Goal: Task Accomplishment & Management: Manage account settings

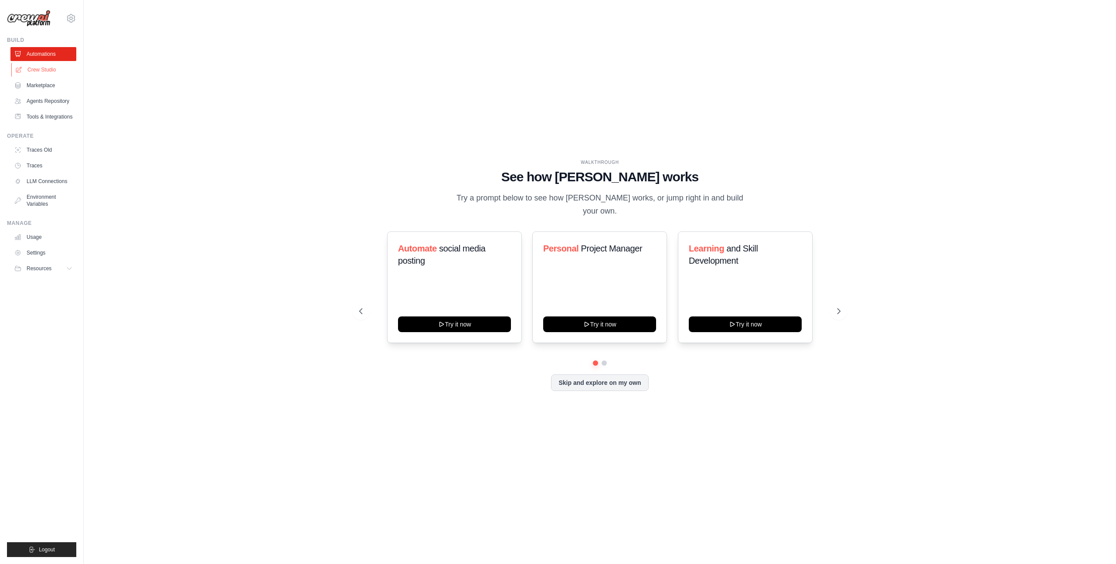
click at [44, 71] on link "Crew Studio" at bounding box center [44, 70] width 66 height 14
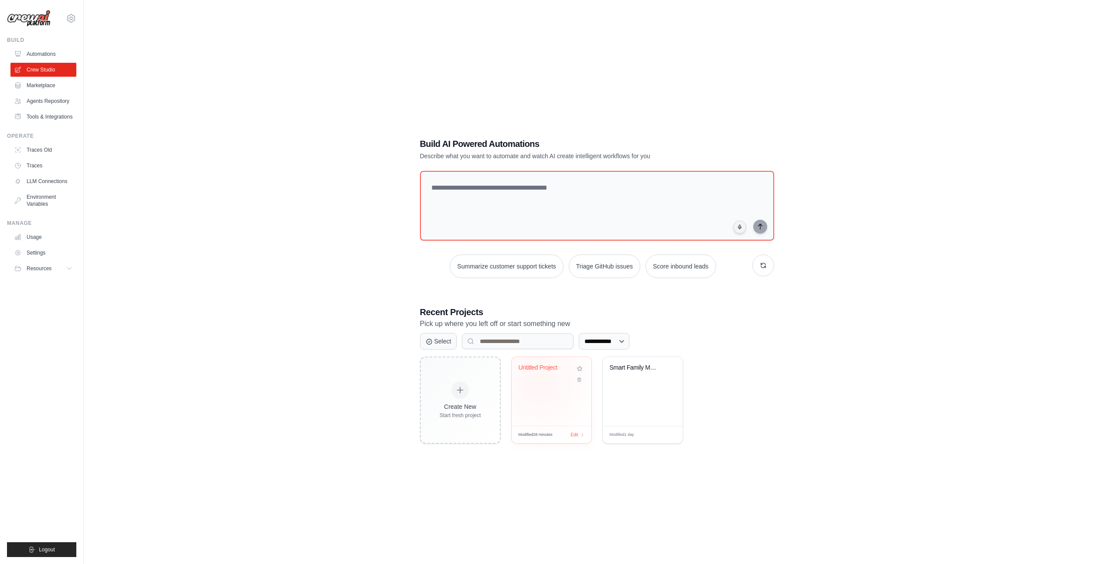
click at [542, 382] on div "Untitled Project" at bounding box center [551, 374] width 66 height 20
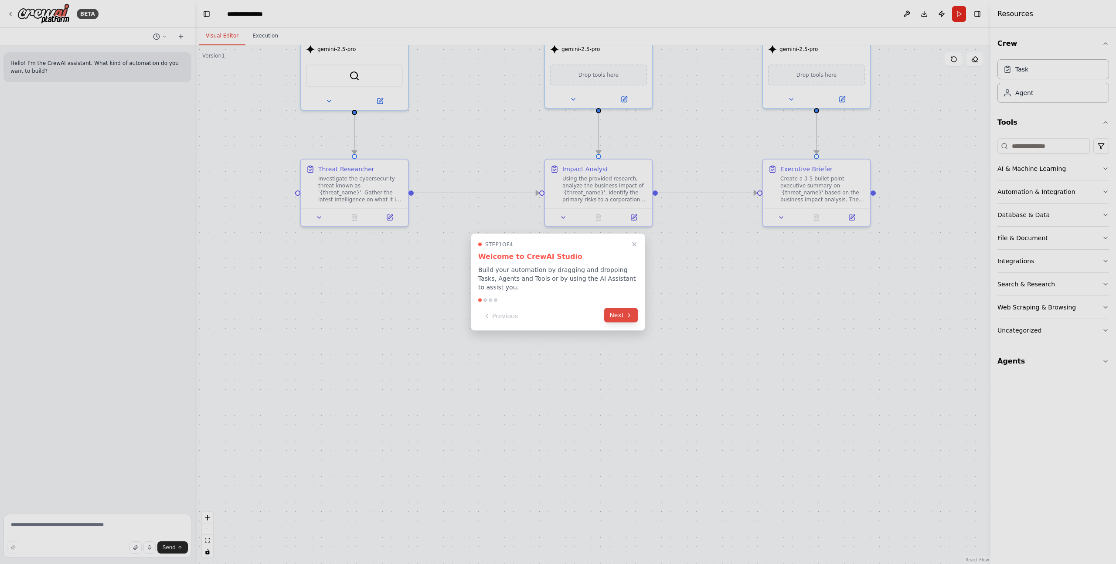
click at [620, 319] on button "Next" at bounding box center [621, 315] width 34 height 14
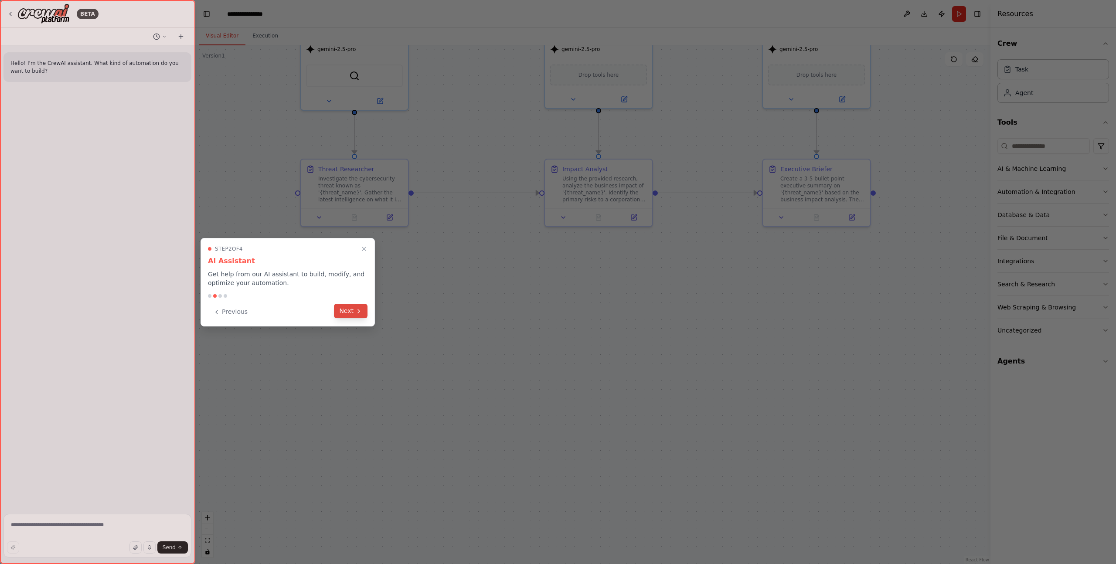
click at [354, 315] on button "Next" at bounding box center [351, 311] width 34 height 14
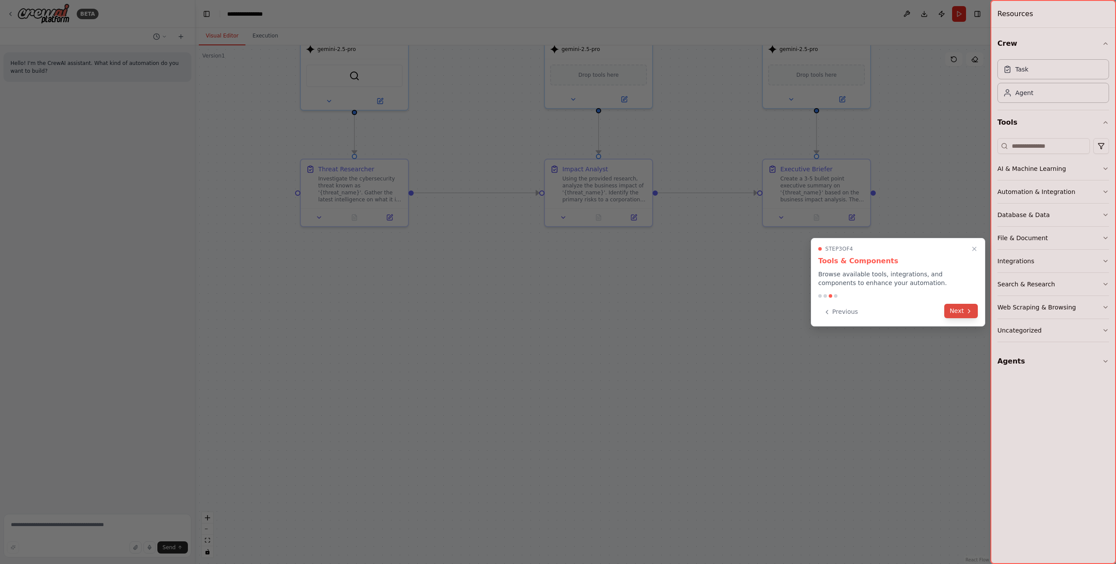
click at [963, 310] on button "Next" at bounding box center [961, 311] width 34 height 14
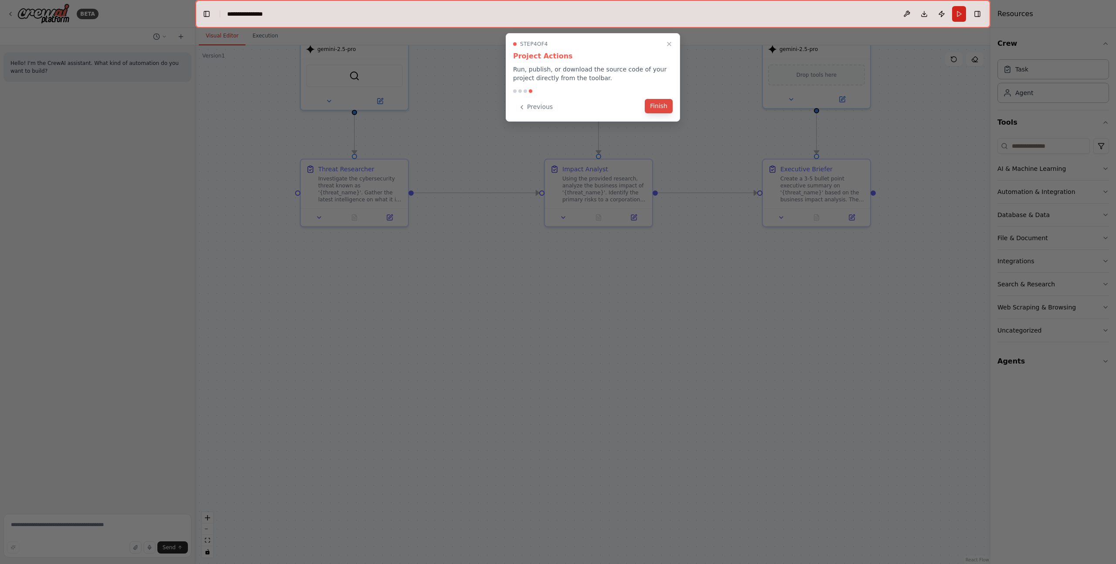
click at [651, 104] on button "Finish" at bounding box center [659, 106] width 28 height 14
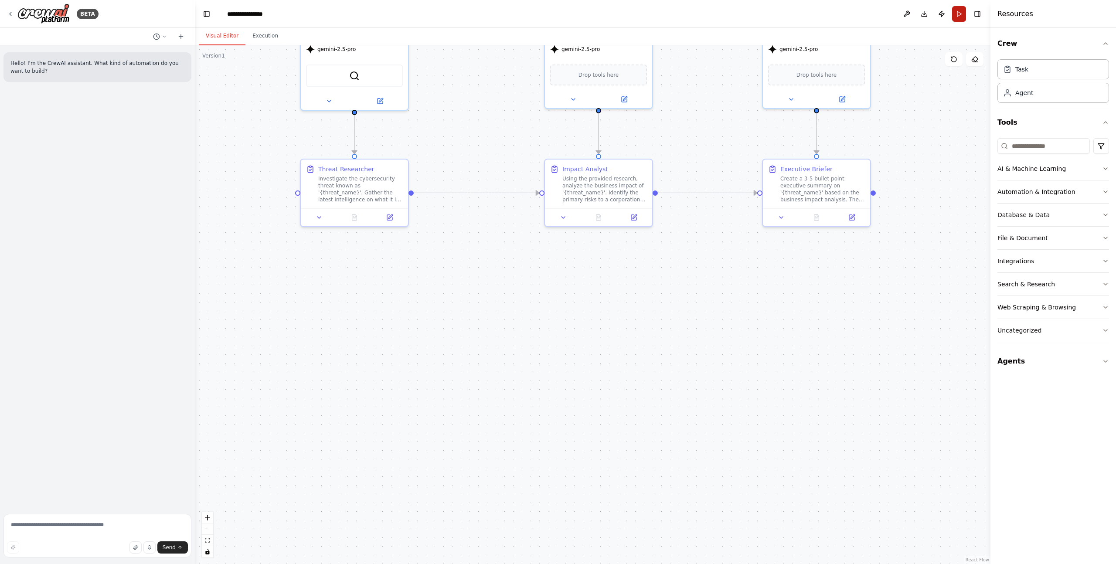
click at [957, 18] on button "Run" at bounding box center [959, 14] width 14 height 16
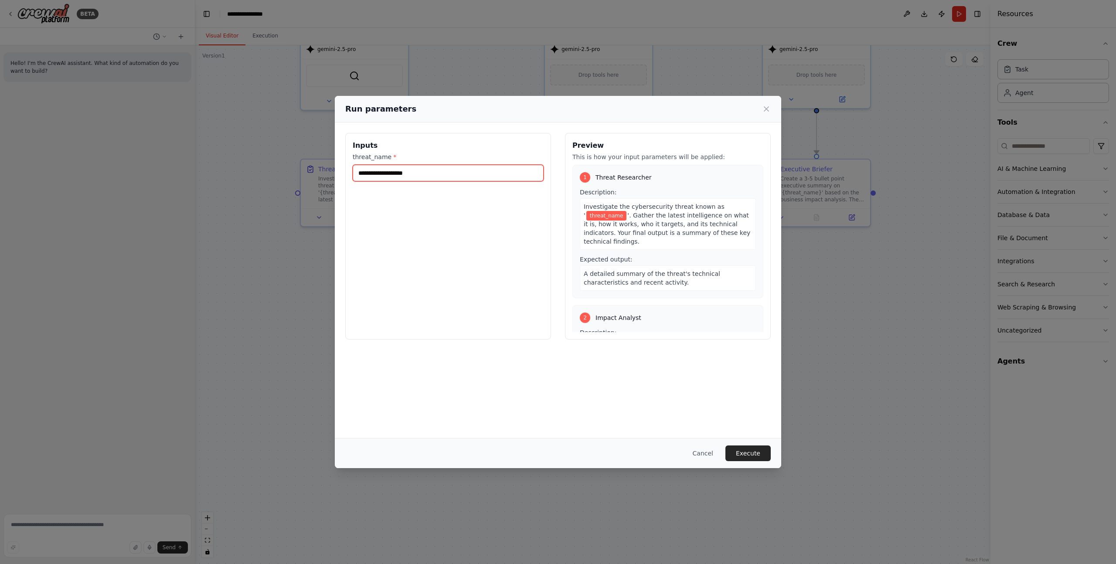
click at [405, 174] on input "threat_name *" at bounding box center [448, 173] width 191 height 17
paste input "**********"
type input "**********"
click at [752, 458] on button "Execute" at bounding box center [747, 454] width 45 height 16
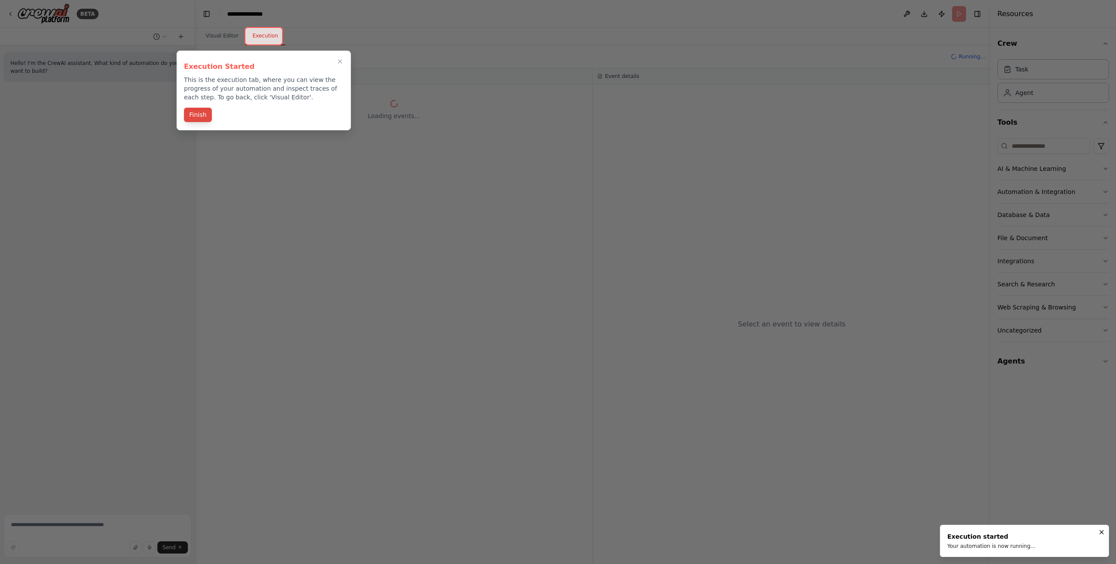
click at [199, 118] on button "Finish" at bounding box center [198, 115] width 28 height 14
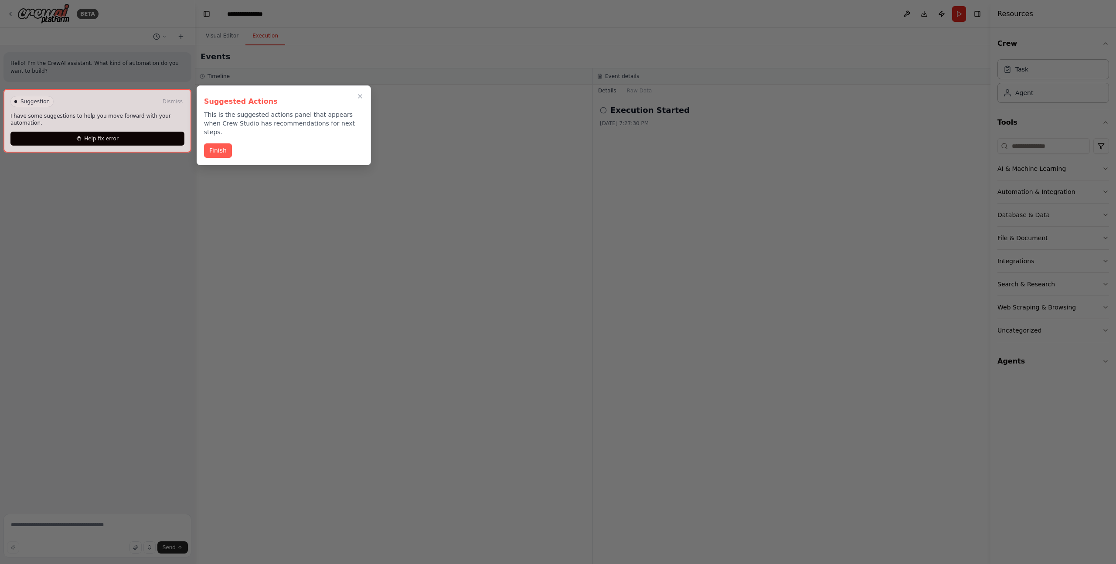
click at [139, 142] on div at bounding box center [97, 121] width 188 height 64
click at [221, 145] on button "Finish" at bounding box center [218, 150] width 28 height 14
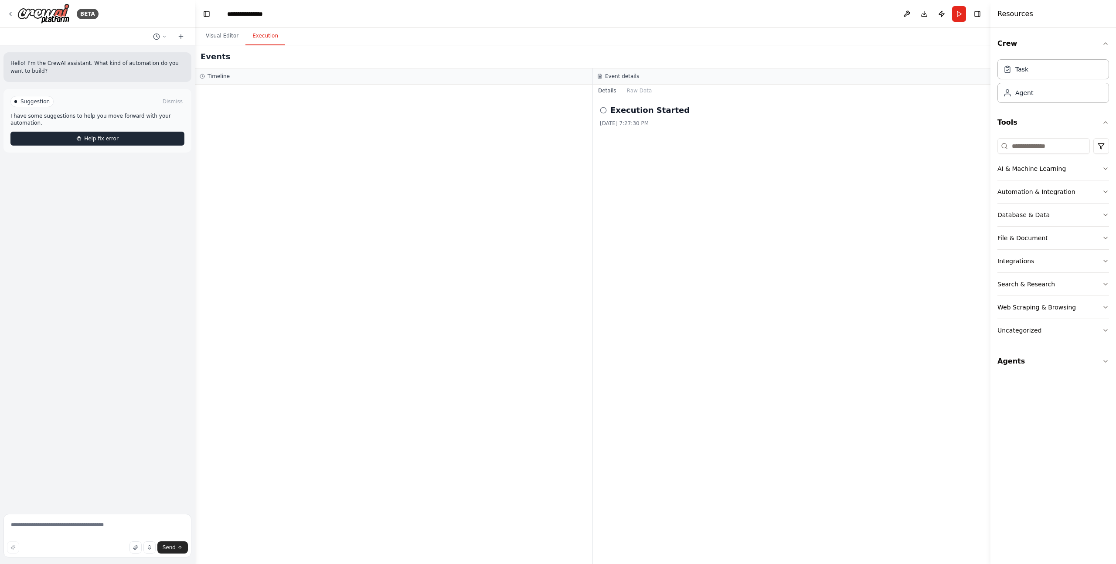
click at [119, 140] on button "Help fix error" at bounding box center [97, 139] width 174 height 14
click at [14, 17] on div "BETA" at bounding box center [53, 13] width 92 height 20
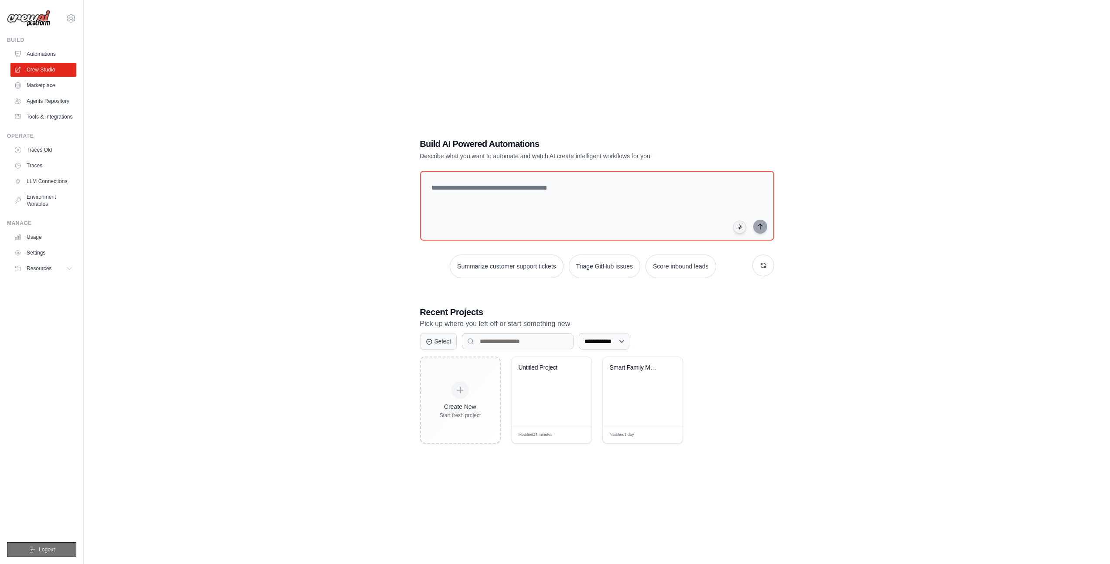
click at [54, 547] on span "Logout" at bounding box center [47, 549] width 16 height 7
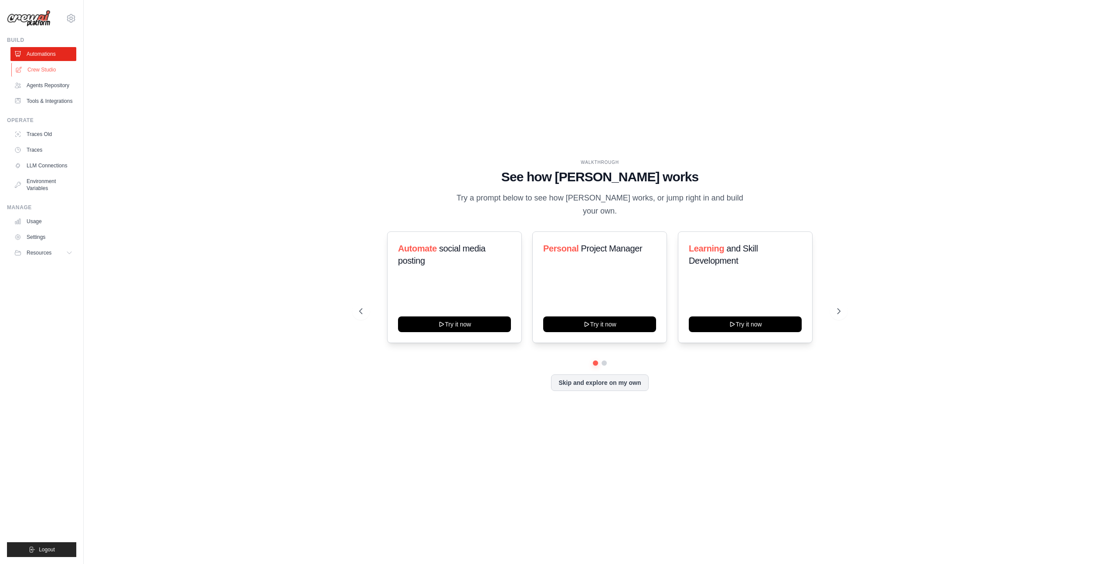
click at [43, 70] on link "Crew Studio" at bounding box center [44, 70] width 66 height 14
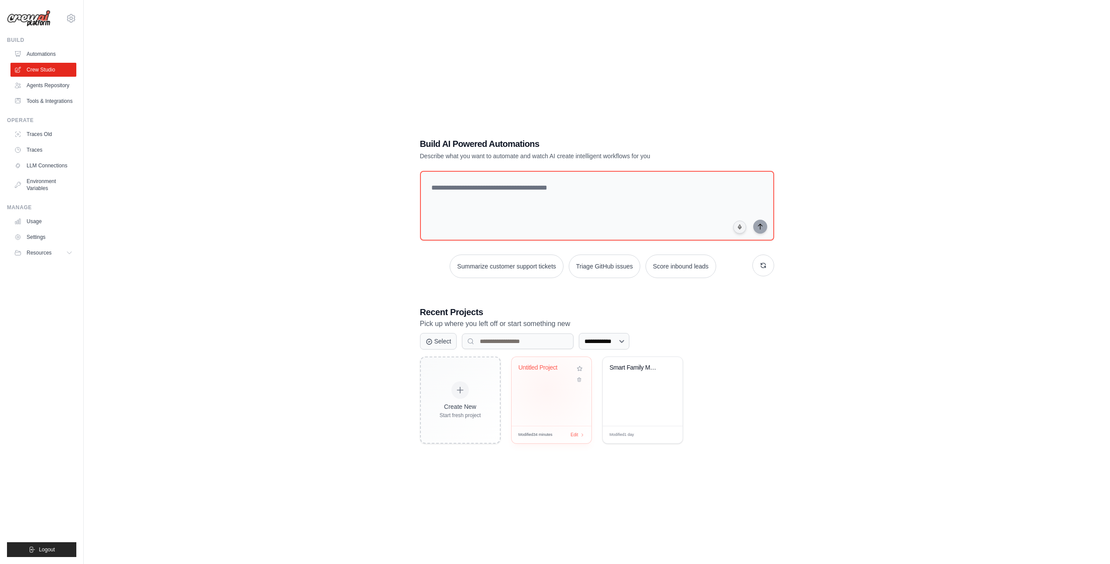
click at [546, 389] on div "Untitled Project" at bounding box center [551, 391] width 80 height 69
click at [71, 16] on icon at bounding box center [71, 18] width 10 height 10
click at [93, 60] on link "Settings" at bounding box center [109, 53] width 83 height 17
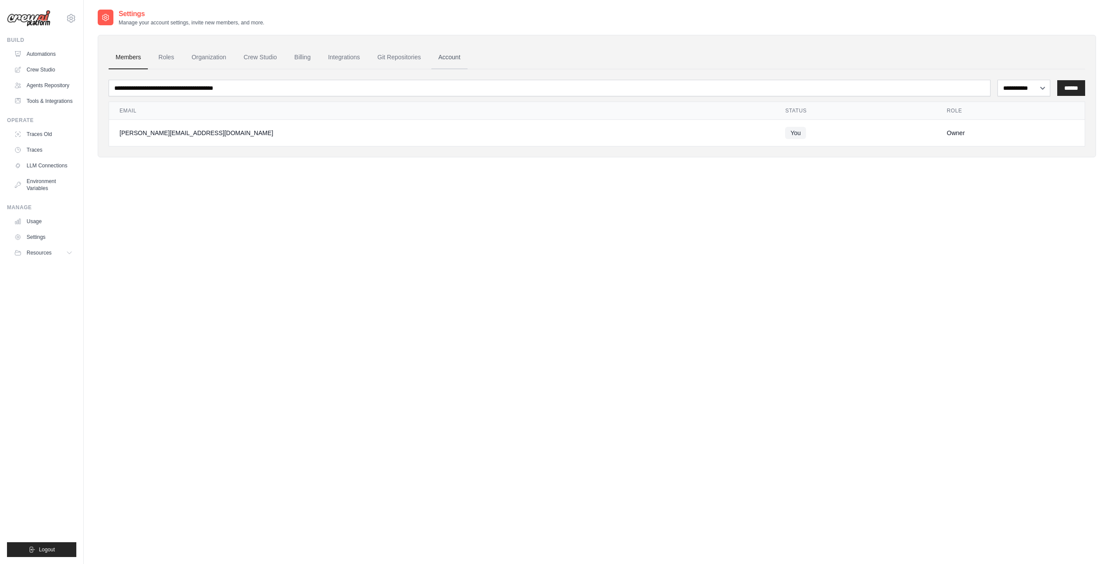
click at [443, 59] on link "Account" at bounding box center [449, 58] width 36 height 24
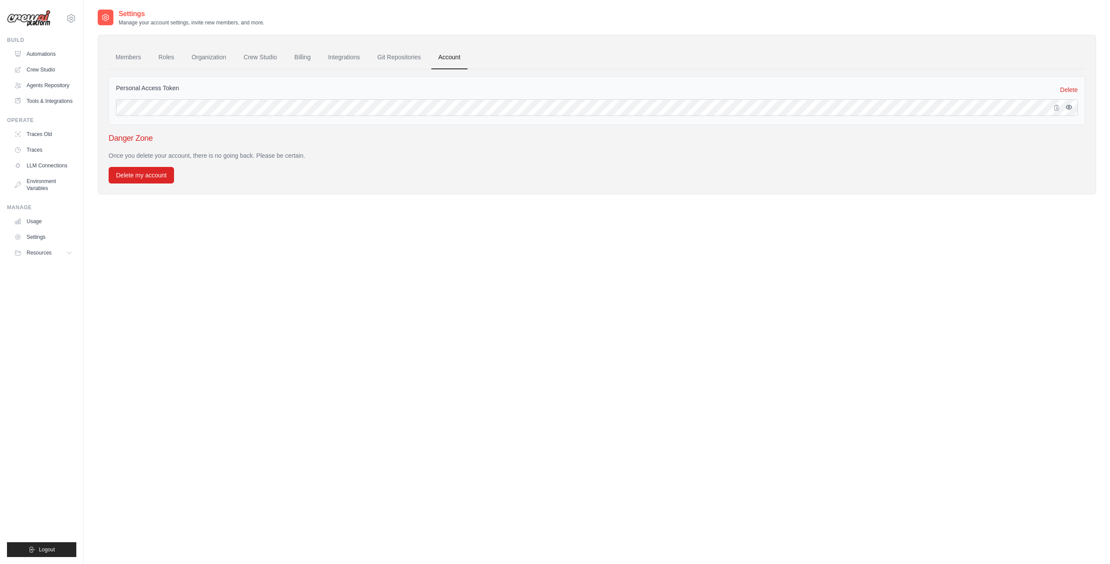
click at [1069, 108] on icon "button" at bounding box center [1068, 107] width 7 height 7
click at [158, 170] on button "Delete my account" at bounding box center [141, 175] width 65 height 17
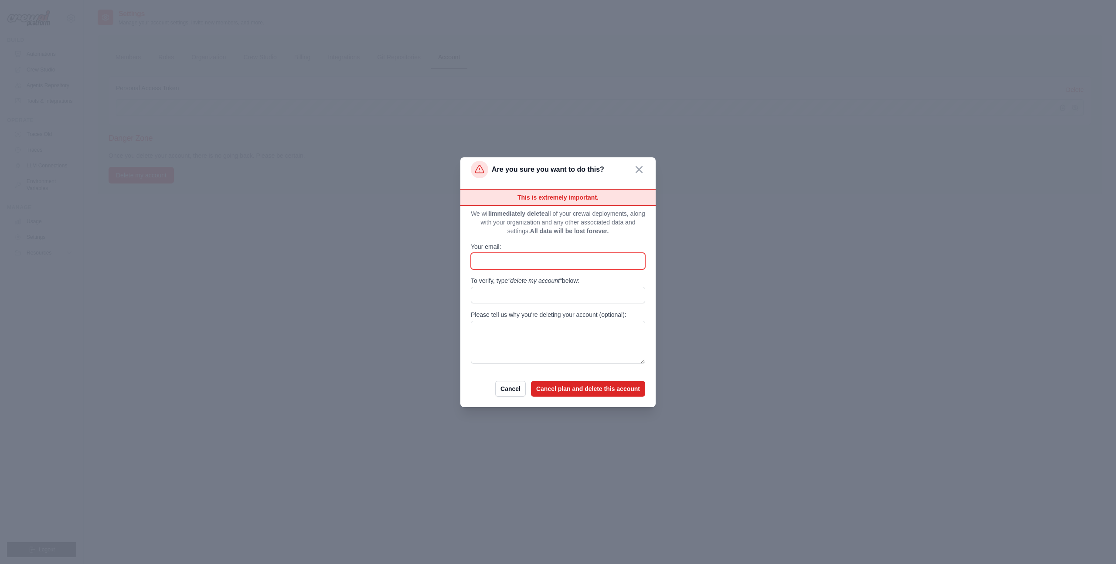
click at [541, 266] on input "Your email:" at bounding box center [558, 261] width 174 height 17
type input "**********"
click at [541, 291] on input "To verify, type "delete my account" below:" at bounding box center [558, 295] width 174 height 17
type input "**********"
click at [590, 390] on button "Cancel plan and delete this account" at bounding box center [588, 389] width 114 height 16
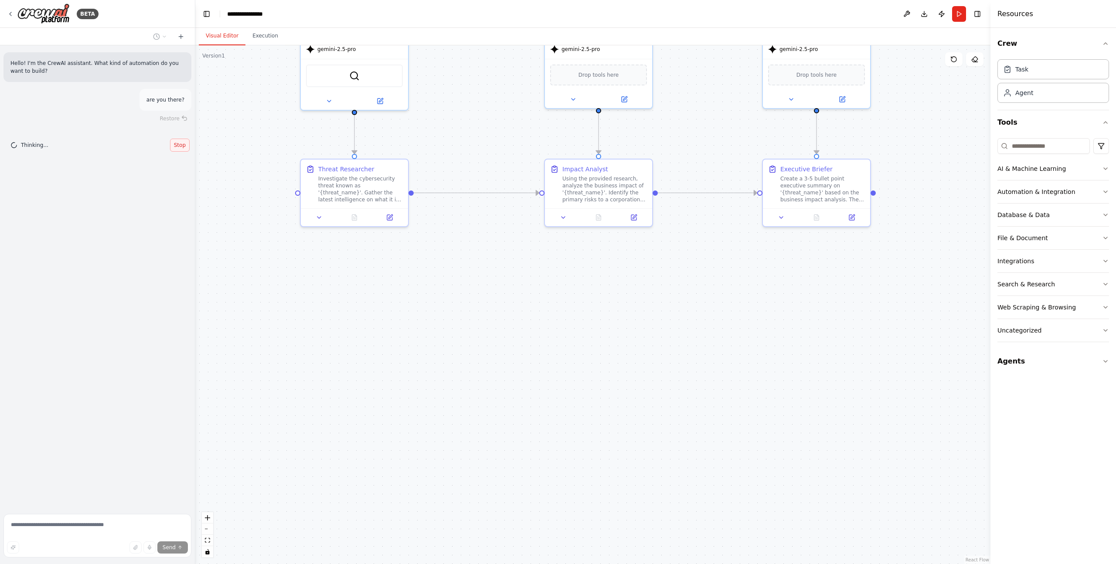
click at [183, 147] on span "Stop" at bounding box center [180, 145] width 12 height 7
click at [181, 37] on icon at bounding box center [181, 36] width 0 height 4
click at [160, 37] on button at bounding box center [160, 36] width 21 height 10
click at [141, 70] on span "Based on the last automation run, please analyze the error, and if applicable, …" at bounding box center [122, 68] width 57 height 7
click at [165, 37] on icon at bounding box center [164, 36] width 5 height 5
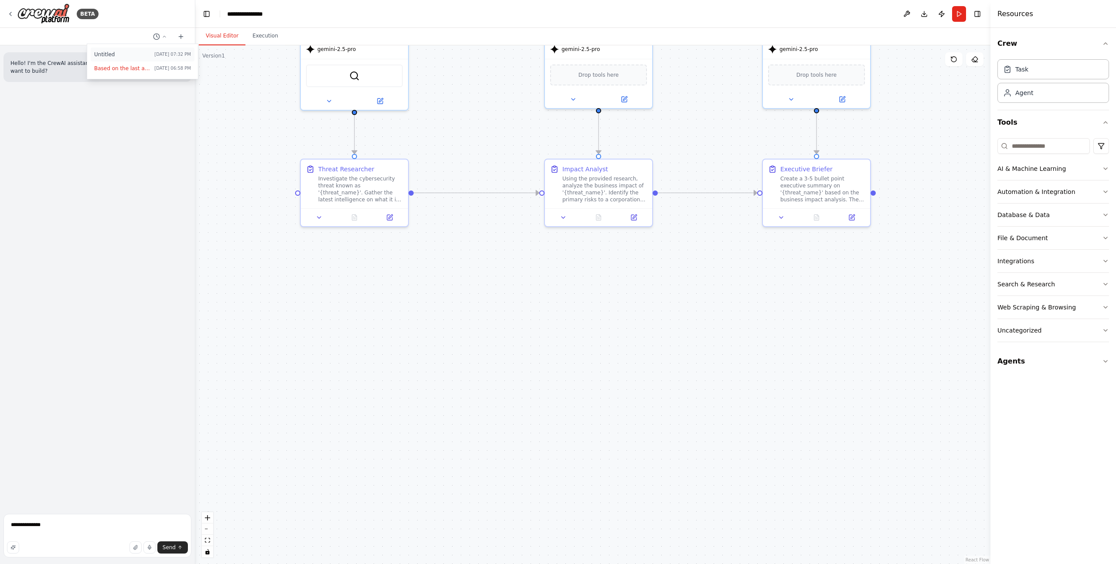
click at [160, 56] on span "Today 07:32 PM" at bounding box center [172, 54] width 37 height 7
click at [45, 15] on img at bounding box center [43, 13] width 52 height 20
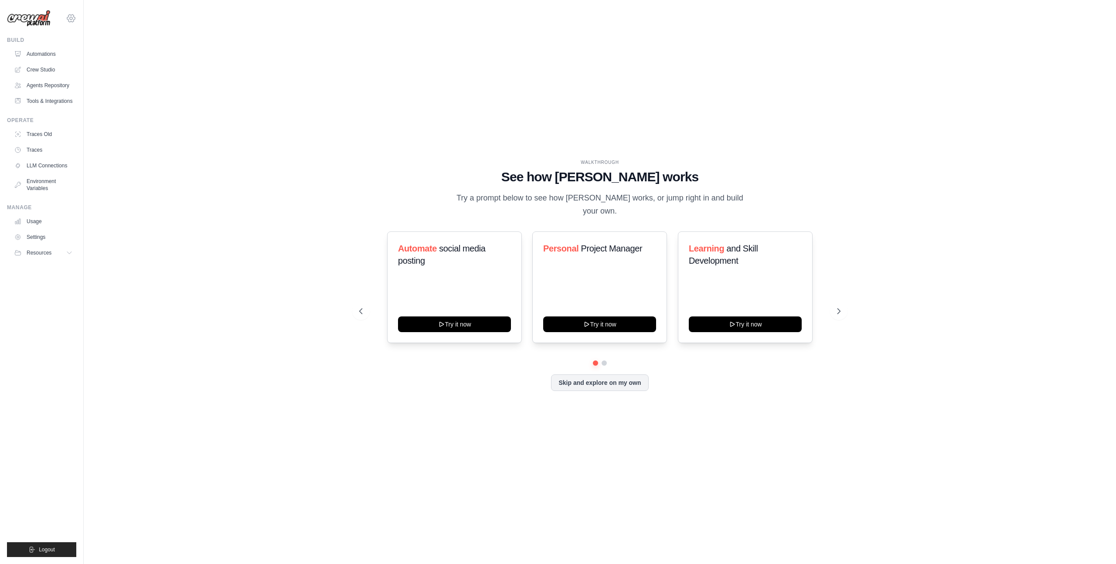
click at [71, 18] on icon at bounding box center [71, 18] width 10 height 10
click at [110, 57] on span "Settings" at bounding box center [109, 54] width 69 height 9
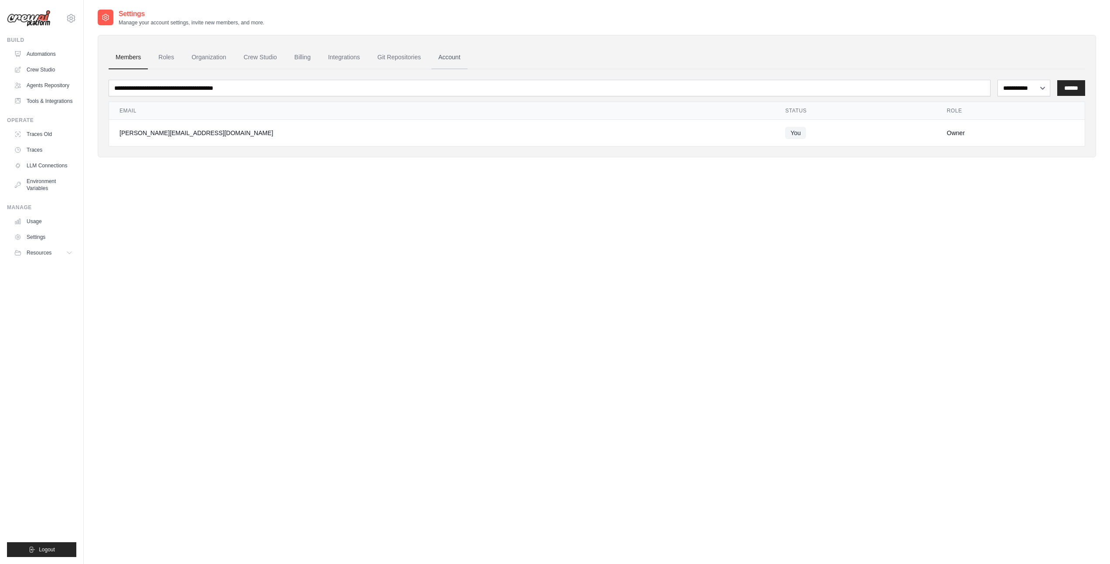
click at [457, 60] on link "Account" at bounding box center [449, 58] width 36 height 24
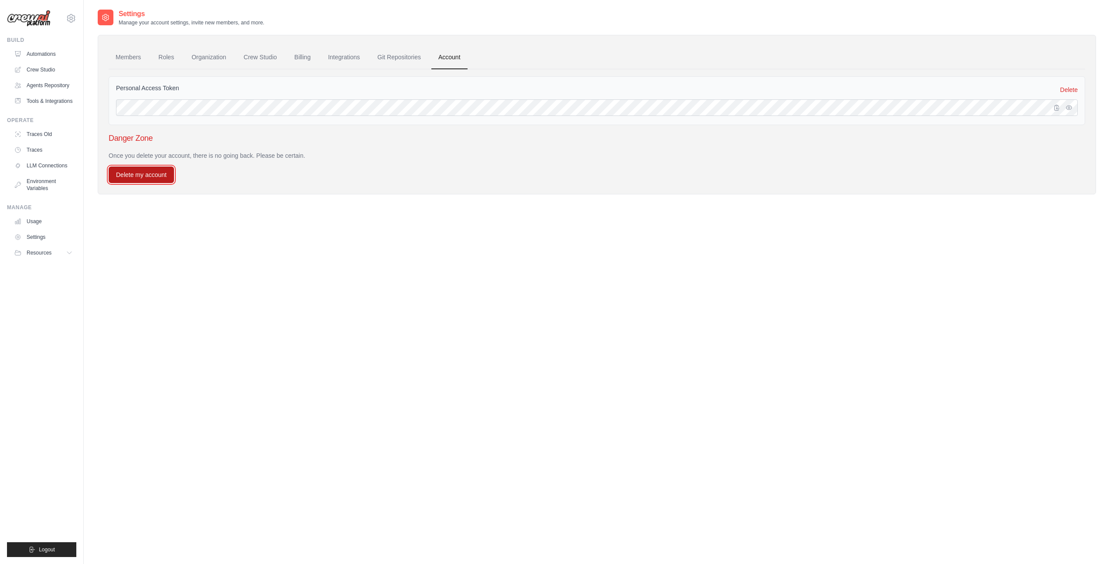
click at [157, 174] on button "Delete my account" at bounding box center [141, 175] width 65 height 17
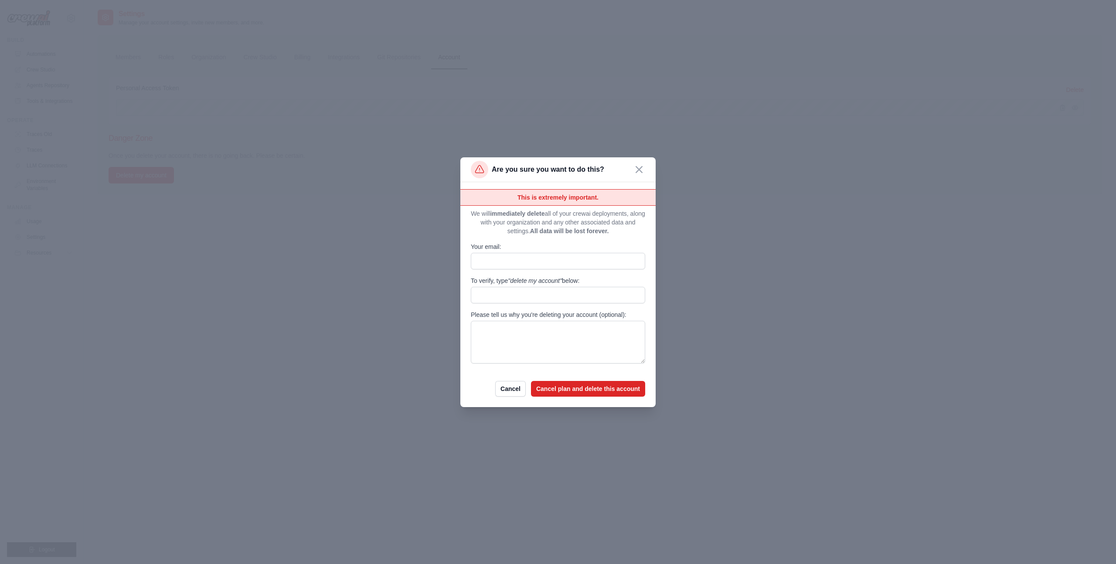
click at [495, 252] on div "Your email:" at bounding box center [558, 255] width 174 height 27
click at [500, 255] on input "Your email:" at bounding box center [558, 261] width 174 height 17
type input "**********"
click at [524, 302] on input "To verify, type "delete my account" below:" at bounding box center [558, 295] width 174 height 17
type input "**********"
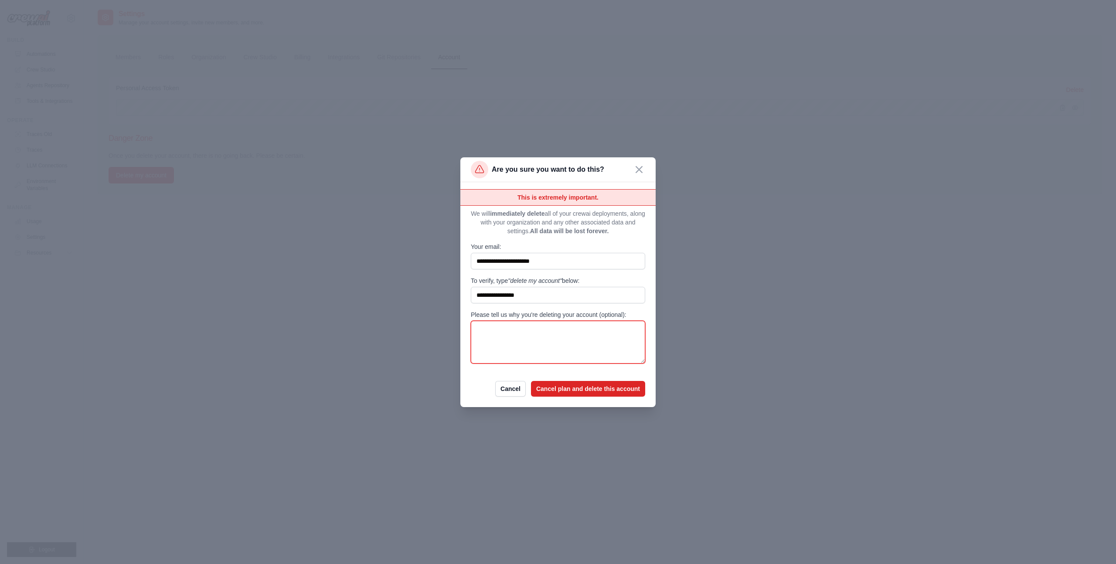
click at [558, 335] on textarea "Please tell us why you're deleting your account (optional):" at bounding box center [558, 342] width 174 height 43
click at [589, 393] on button "Cancel plan and delete this account" at bounding box center [588, 389] width 114 height 16
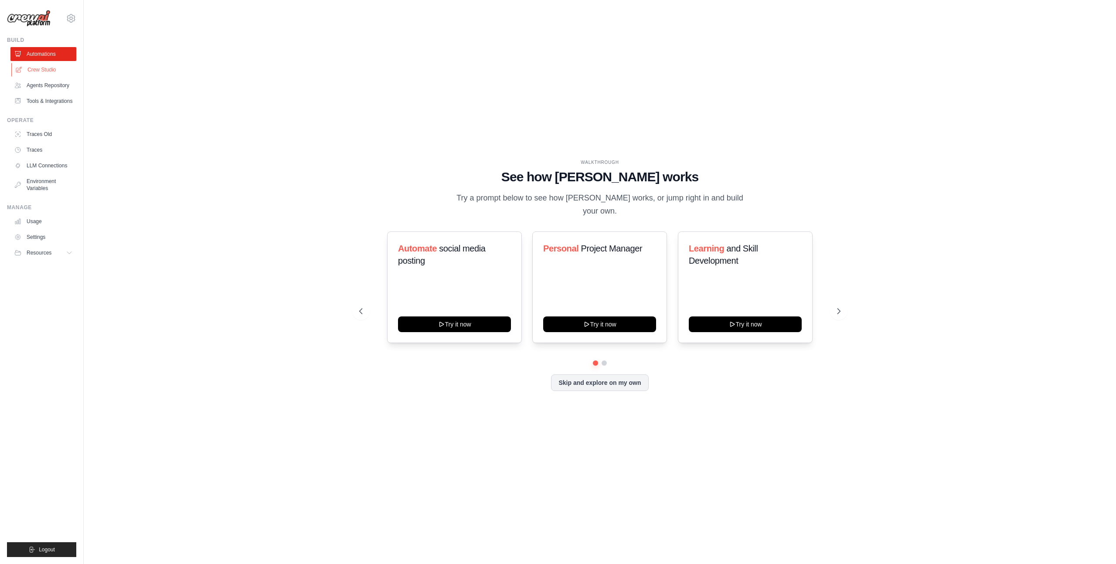
click at [51, 72] on link "Crew Studio" at bounding box center [44, 70] width 66 height 14
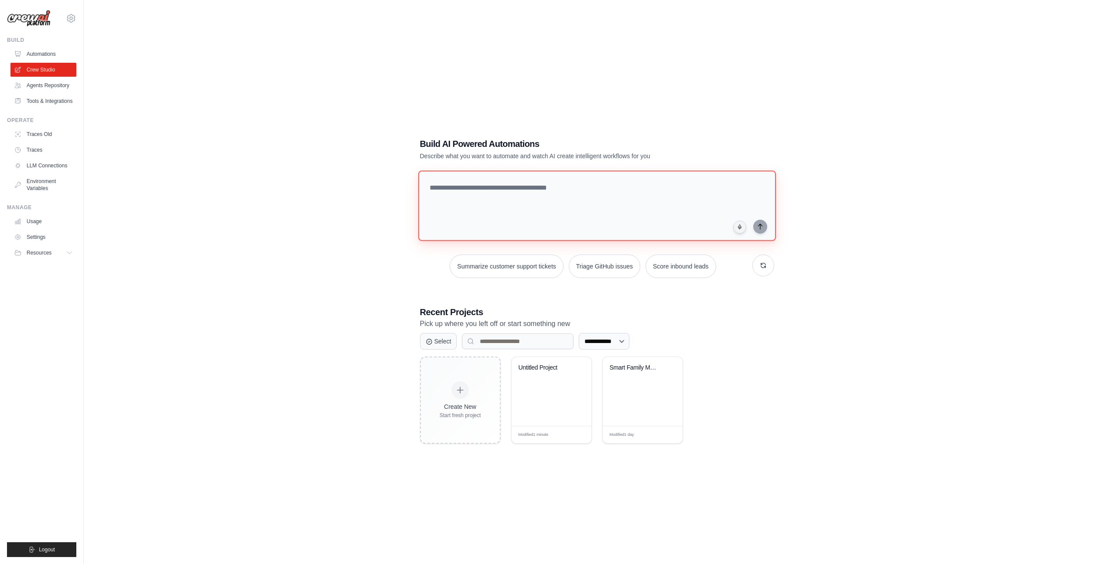
click at [520, 192] on textarea at bounding box center [596, 205] width 357 height 71
type textarea "**********"
click at [39, 549] on span "Logout" at bounding box center [47, 549] width 16 height 7
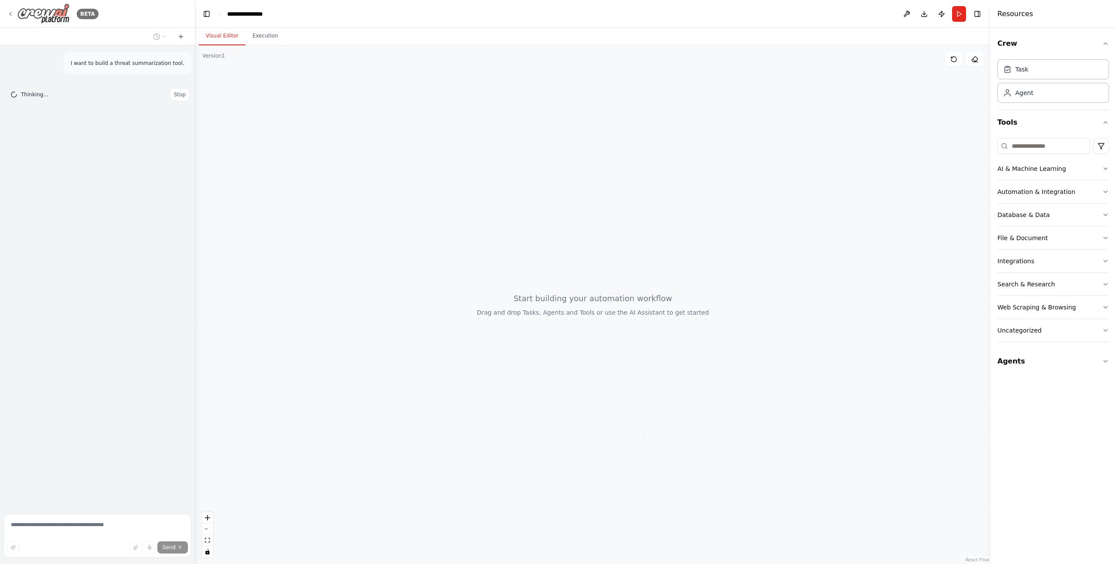
click at [10, 14] on icon at bounding box center [10, 13] width 7 height 7
